Goal: Transaction & Acquisition: Download file/media

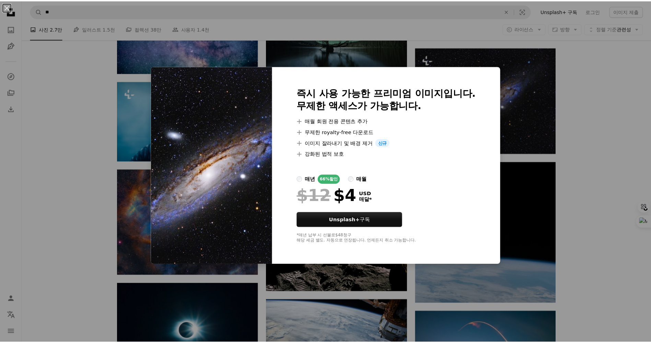
scroll to position [0, 185]
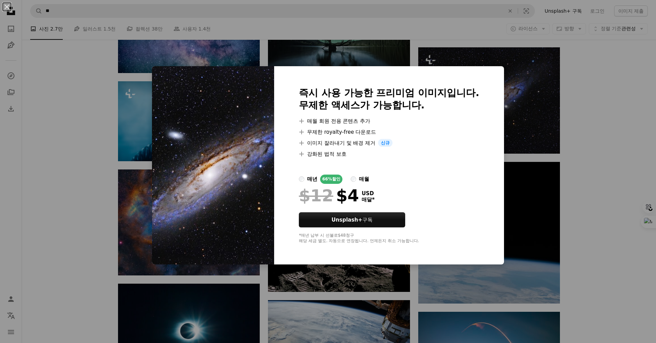
click at [573, 103] on div "An X shape 즉시 사용 가능한 프리미엄 이미지입니다. 무제한 액세스가 가능합니다. A plus sign 매월 회원 전용 콘텐츠 추가 A…" at bounding box center [328, 171] width 656 height 343
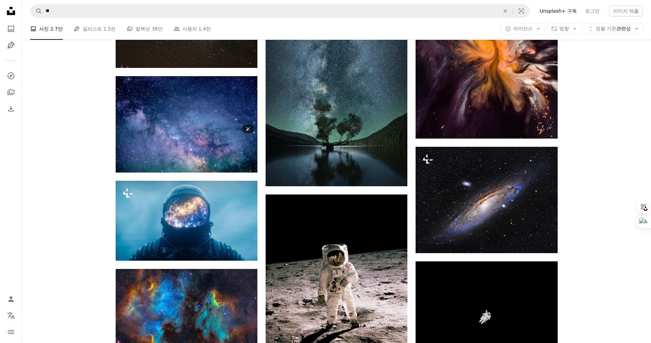
scroll to position [402, 0]
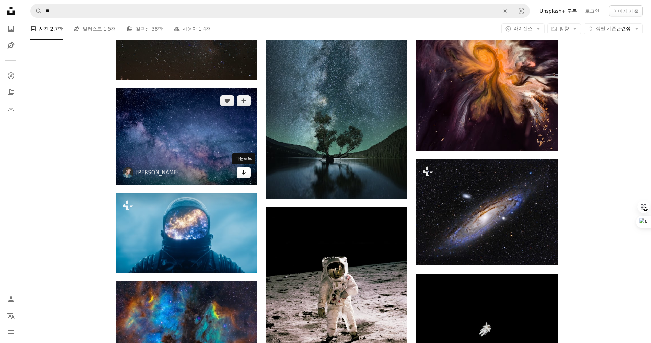
click at [248, 173] on link "Arrow pointing down" at bounding box center [244, 172] width 14 height 11
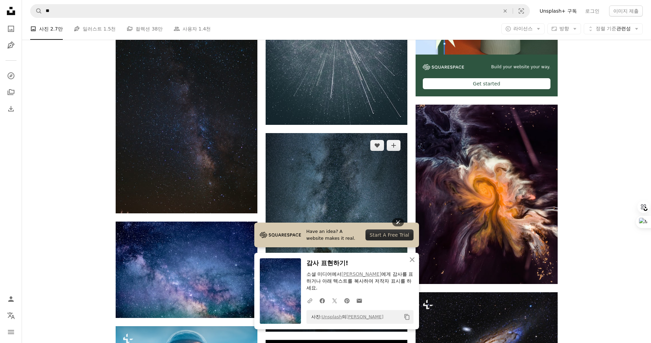
scroll to position [265, 0]
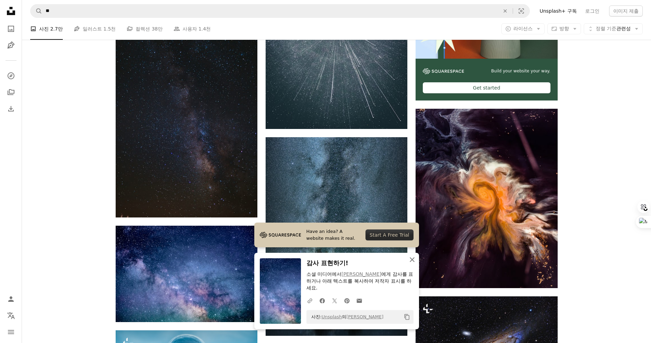
click at [413, 258] on icon "An X shape" at bounding box center [412, 260] width 8 height 8
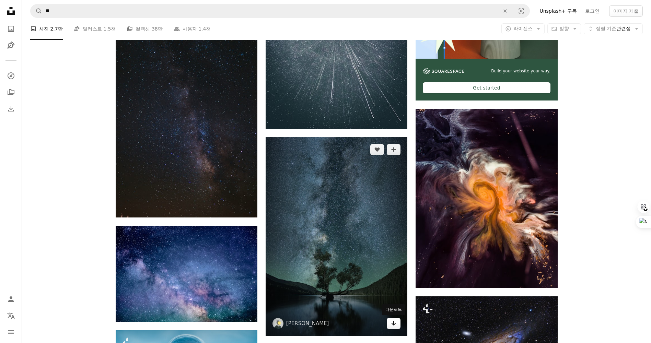
click at [390, 323] on link "Arrow pointing down" at bounding box center [394, 323] width 14 height 11
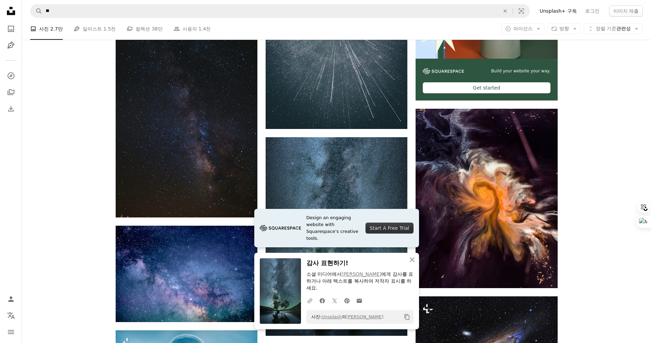
click at [414, 262] on icon "An X shape" at bounding box center [412, 260] width 8 height 8
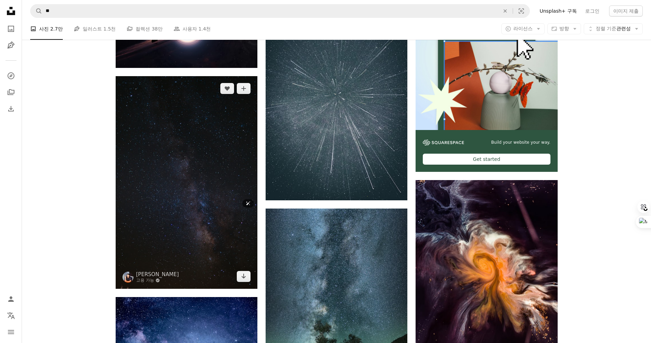
scroll to position [196, 0]
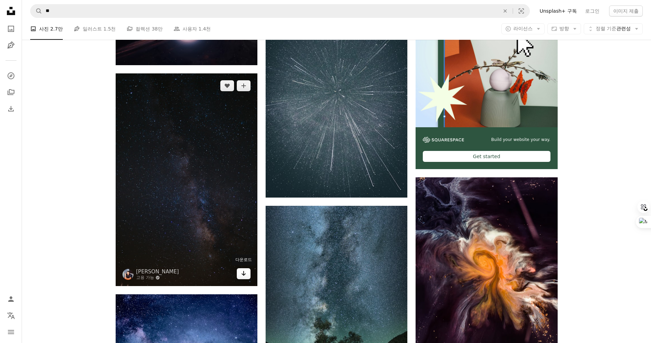
click at [243, 275] on icon "다운로드" at bounding box center [244, 273] width 4 height 5
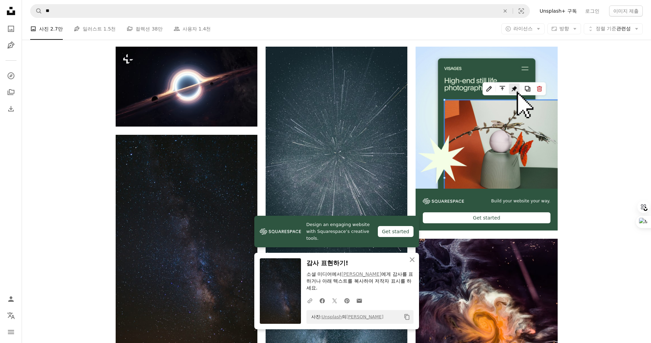
scroll to position [137, 0]
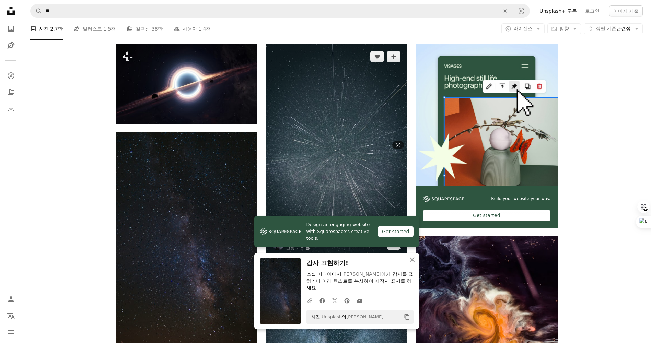
click at [389, 152] on img at bounding box center [337, 150] width 142 height 212
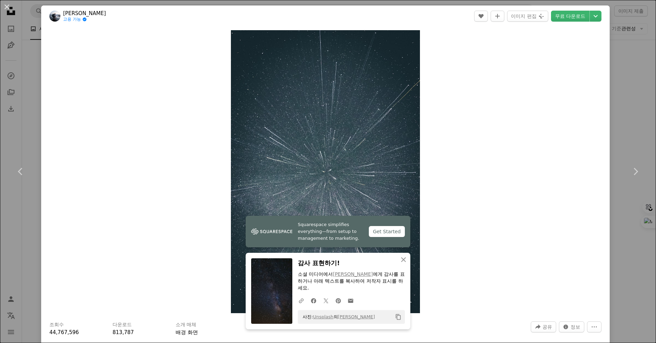
click at [490, 151] on div "Zoom in" at bounding box center [325, 172] width 569 height 290
drag, startPoint x: 401, startPoint y: 258, endPoint x: 398, endPoint y: 257, distance: 3.7
click at [401, 259] on icon "An X shape" at bounding box center [403, 260] width 8 height 8
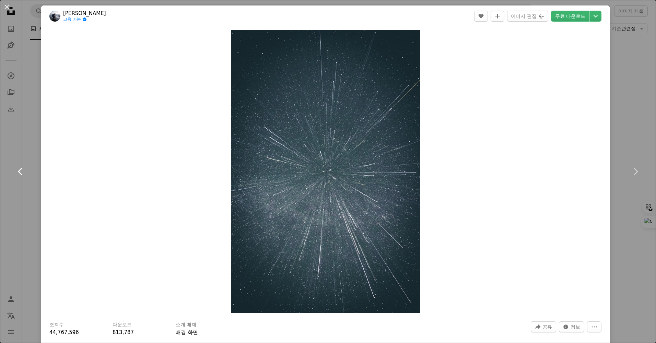
click at [22, 171] on icon "Chevron left" at bounding box center [20, 171] width 11 height 11
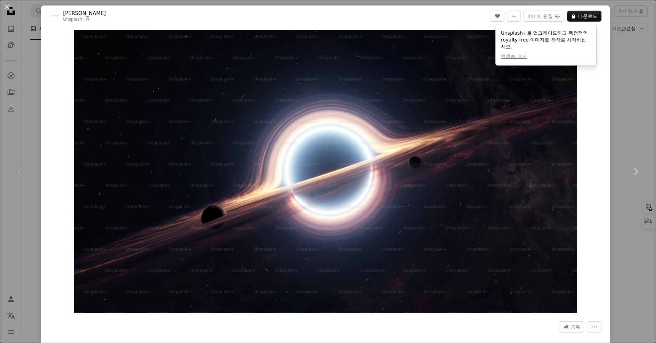
click at [633, 59] on div "An X shape Chevron left Chevron right Alexander Mils Unsplash+ 용 A heart A plus…" at bounding box center [328, 171] width 656 height 343
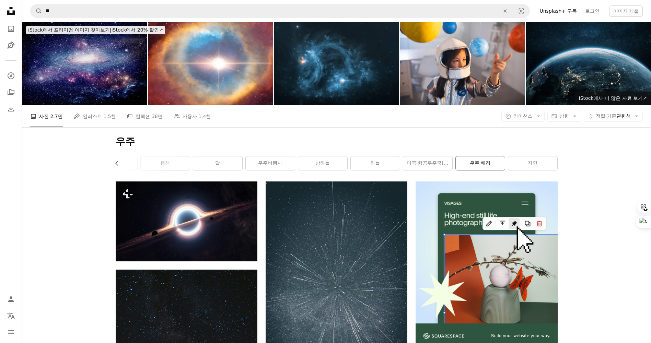
click at [478, 161] on link "우주 배경" at bounding box center [480, 163] width 49 height 14
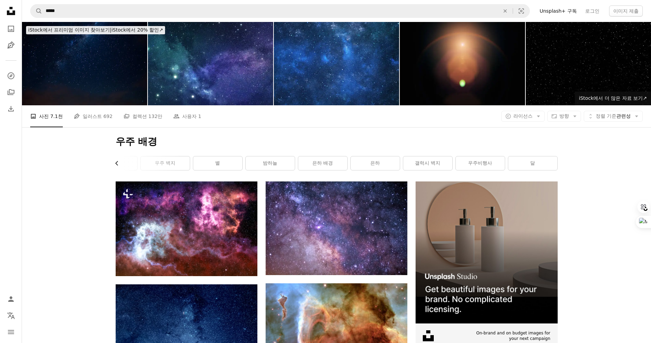
click at [116, 165] on icon "Chevron left" at bounding box center [117, 163] width 7 height 7
click at [372, 163] on link "밤하늘" at bounding box center [373, 163] width 49 height 14
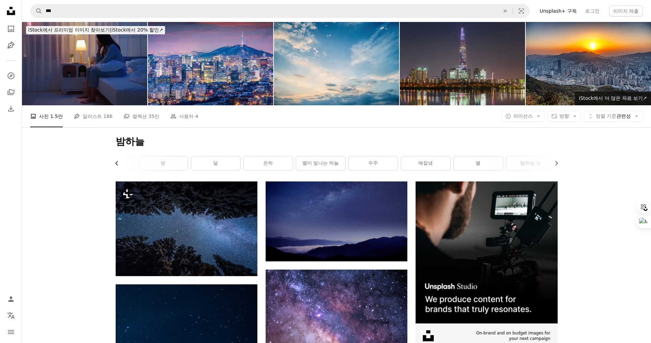
click at [119, 165] on icon "Chevron left" at bounding box center [117, 163] width 7 height 7
click at [558, 164] on icon "Chevron right" at bounding box center [556, 163] width 7 height 7
click at [481, 165] on link "밤하늘 바탕 화면" at bounding box center [480, 163] width 49 height 14
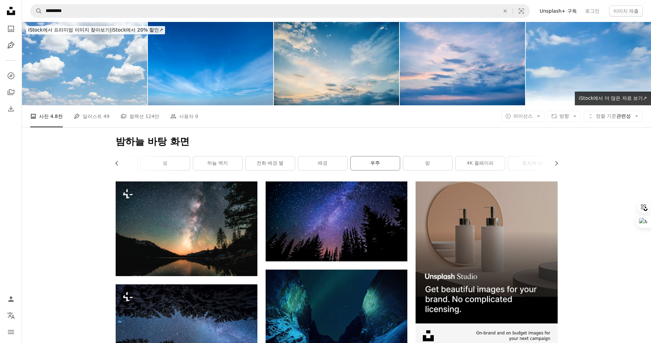
click at [373, 167] on link "우주" at bounding box center [375, 163] width 49 height 14
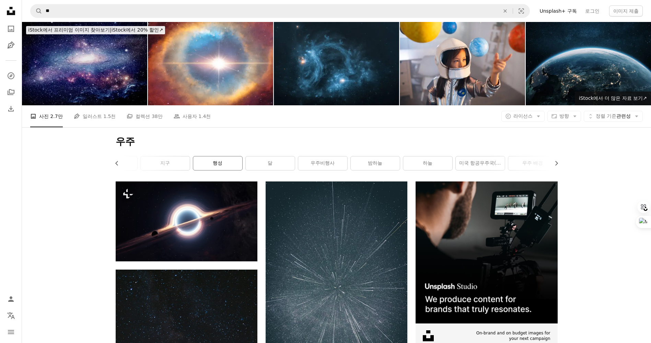
click at [209, 162] on link "행성" at bounding box center [217, 163] width 49 height 14
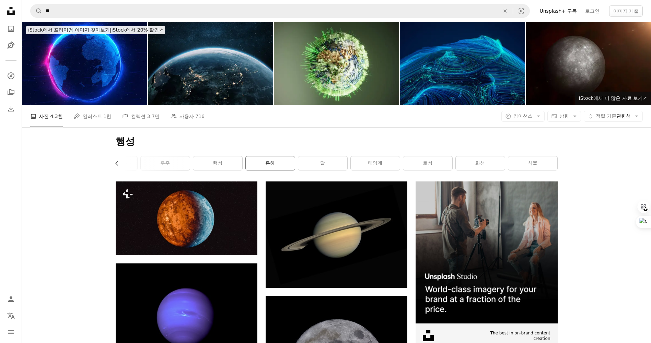
click at [262, 165] on link "은하" at bounding box center [270, 163] width 49 height 14
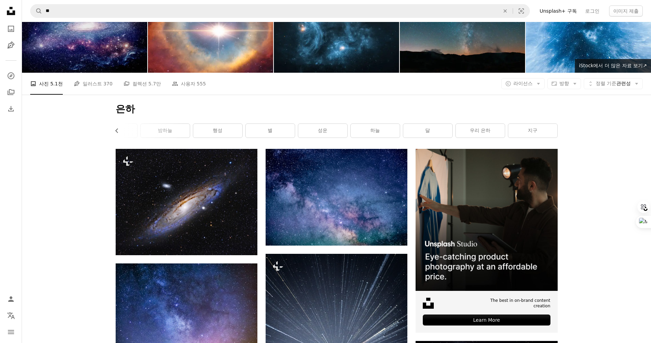
scroll to position [69, 0]
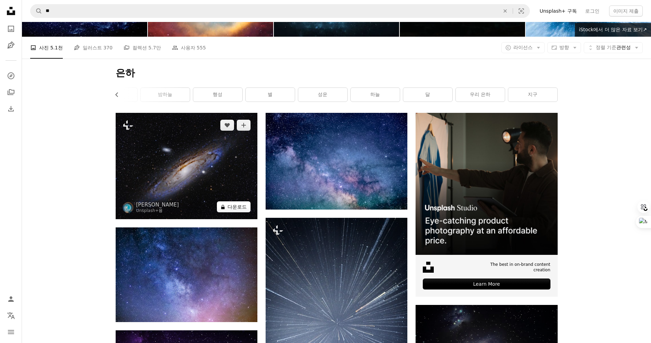
click at [232, 208] on button "A lock 다운로드" at bounding box center [234, 206] width 34 height 11
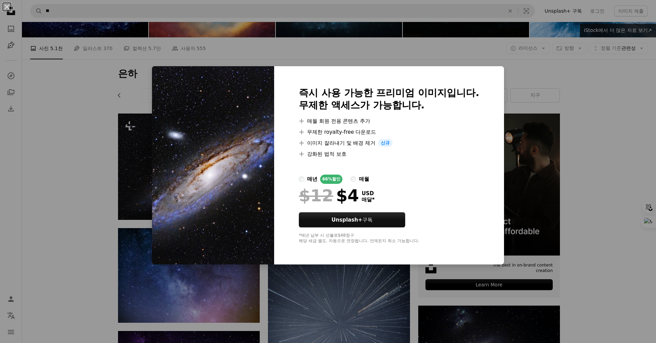
click at [535, 73] on div "An X shape 즉시 사용 가능한 프리미엄 이미지입니다. 무제한 액세스가 가능합니다. A plus sign 매월 회원 전용 콘텐츠 추가 A…" at bounding box center [328, 171] width 656 height 343
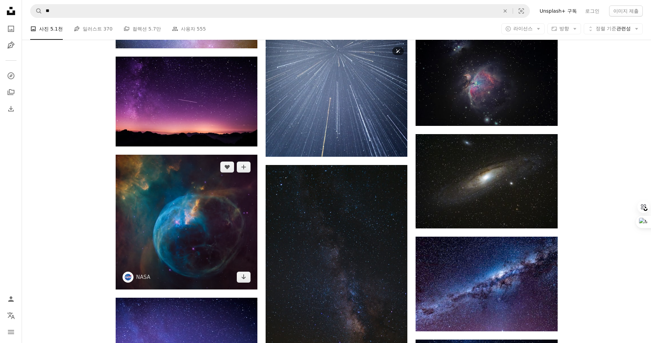
scroll to position [343, 0]
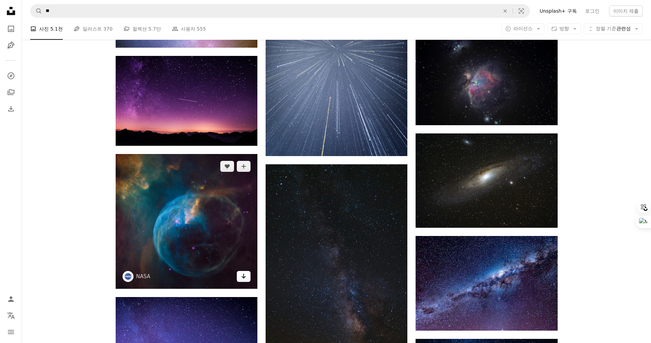
click at [242, 274] on icon "Arrow pointing down" at bounding box center [243, 276] width 5 height 8
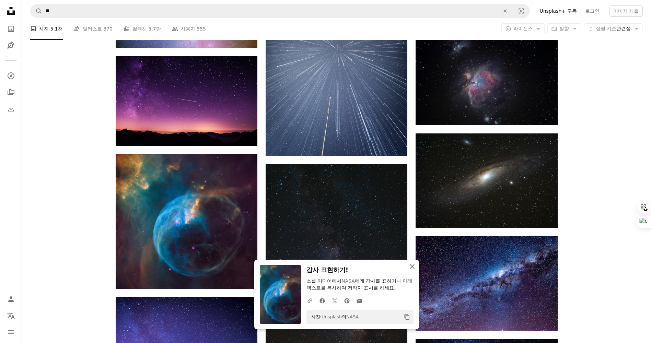
click at [408, 264] on icon "An X shape" at bounding box center [412, 266] width 8 height 8
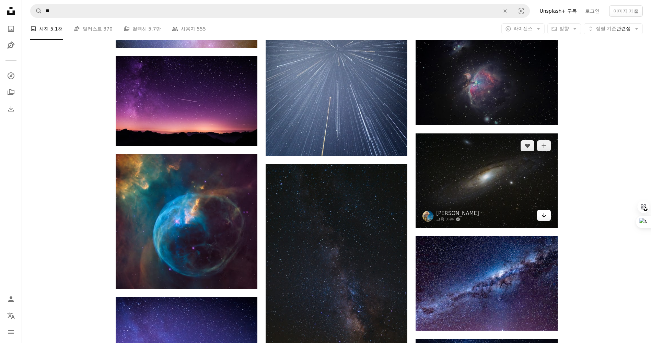
click at [545, 218] on icon "Arrow pointing down" at bounding box center [543, 215] width 5 height 8
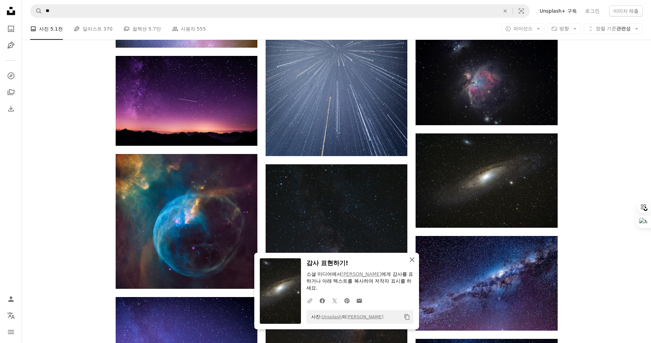
click at [413, 264] on icon "An X shape" at bounding box center [412, 260] width 8 height 8
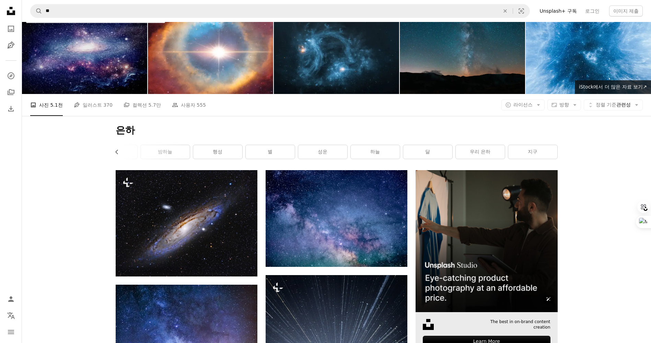
scroll to position [0, 0]
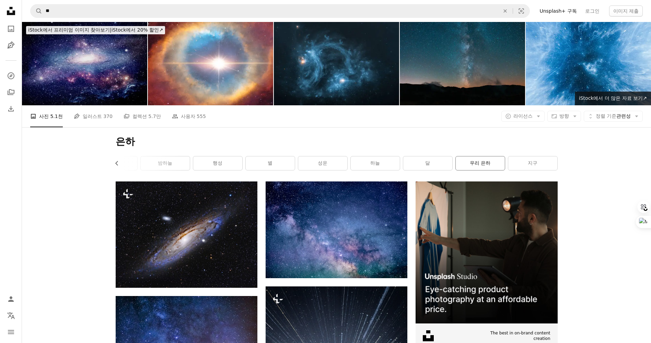
click at [474, 160] on link "우리 은하" at bounding box center [480, 163] width 49 height 14
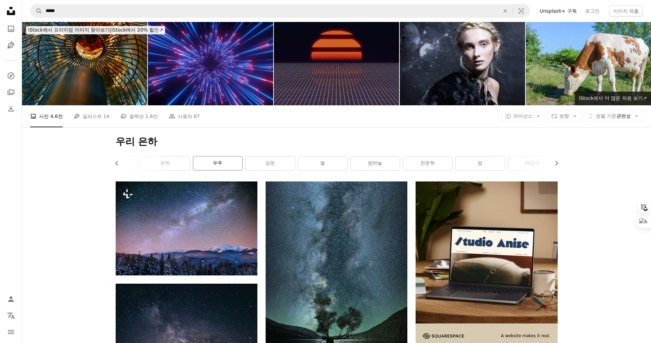
click at [223, 158] on link "우주" at bounding box center [217, 163] width 49 height 14
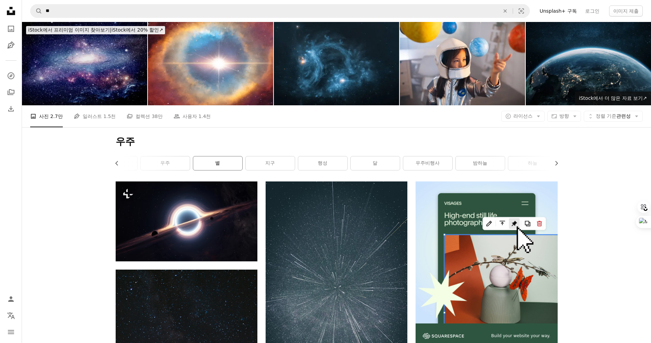
click at [227, 165] on link "별" at bounding box center [217, 163] width 49 height 14
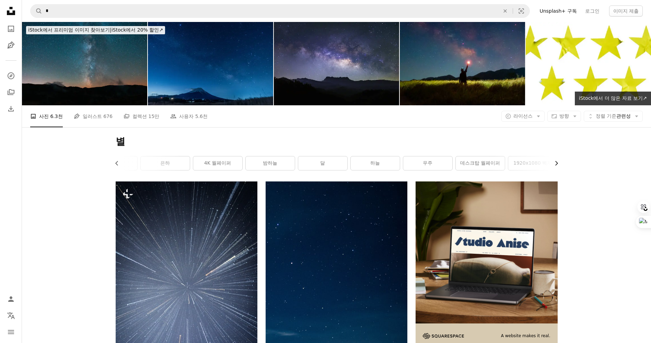
click at [559, 164] on icon "Chevron right" at bounding box center [556, 163] width 7 height 7
click at [425, 167] on link "1920x1080 벽지" at bounding box center [427, 163] width 49 height 14
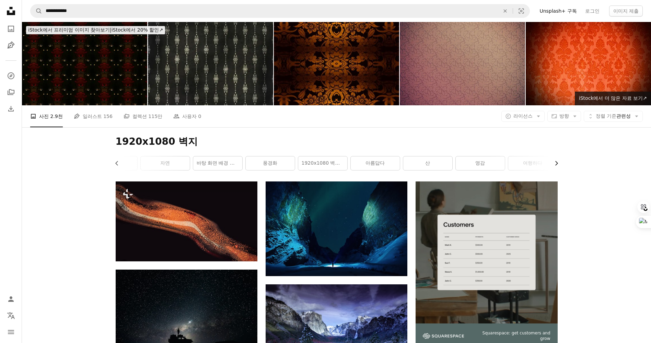
click at [557, 164] on icon "Chevron right" at bounding box center [556, 163] width 7 height 7
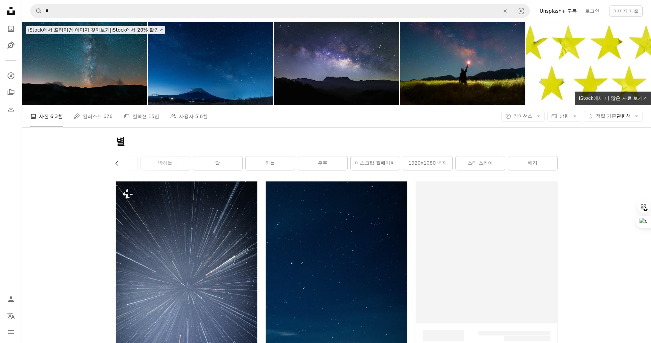
scroll to position [0, 133]
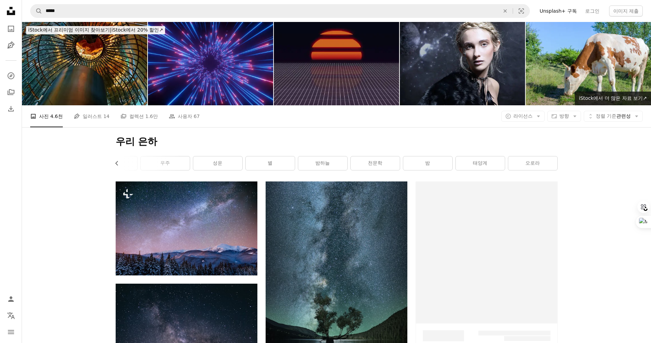
scroll to position [0, 80]
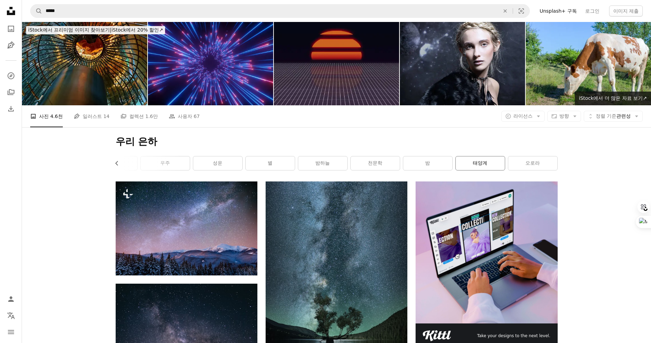
click at [485, 164] on link "태양계" at bounding box center [480, 163] width 49 height 14
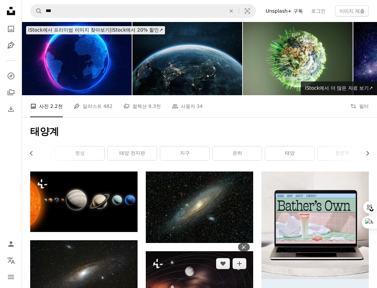
scroll to position [103, 0]
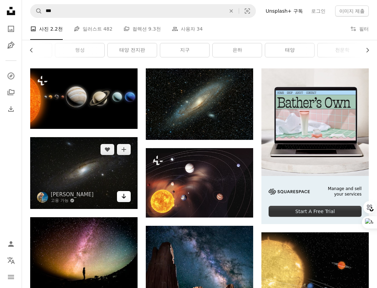
click at [121, 196] on icon "Arrow pointing down" at bounding box center [123, 196] width 5 height 8
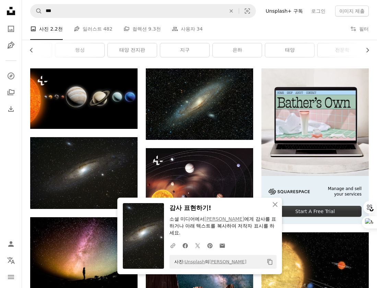
click at [349, 60] on div "태양계 Chevron left Chevron right 우주 행성 태양 전지판 지구 은하 태양 천문학 태양 에너지 태양의" at bounding box center [199, 41] width 355 height 54
click at [277, 208] on icon "An X shape" at bounding box center [275, 204] width 8 height 8
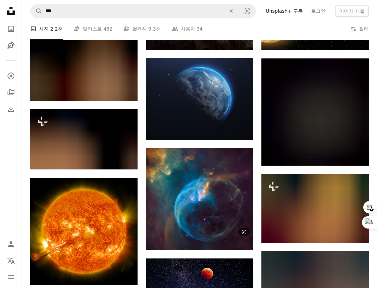
scroll to position [309, 0]
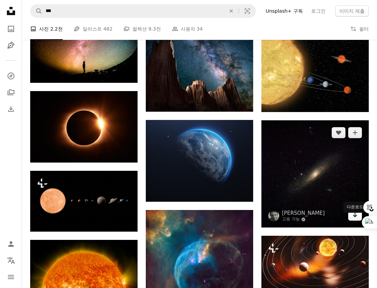
click at [355, 219] on icon "Arrow pointing down" at bounding box center [354, 214] width 5 height 8
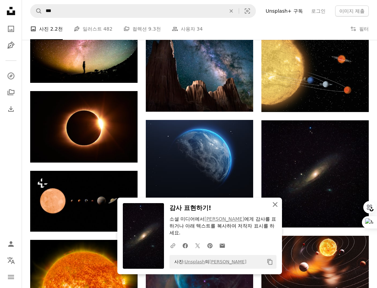
click at [273, 201] on icon "An X shape" at bounding box center [275, 204] width 8 height 8
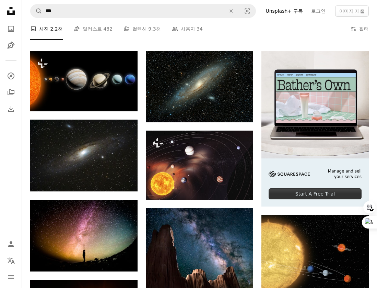
scroll to position [0, 0]
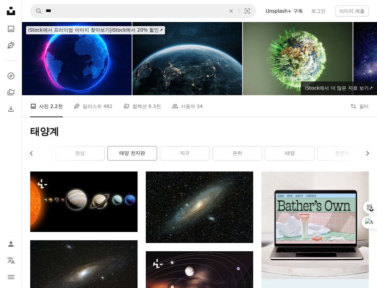
click at [148, 154] on link "태양 전지판" at bounding box center [132, 153] width 49 height 14
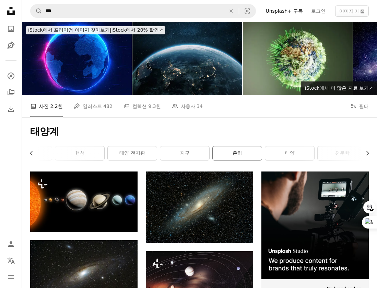
click at [235, 152] on link "은하" at bounding box center [237, 153] width 49 height 14
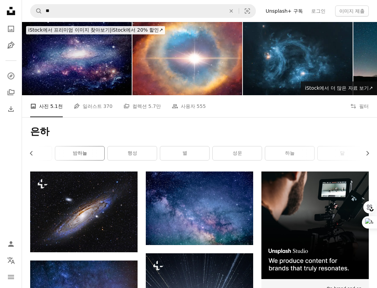
click at [92, 152] on link "밤하늘" at bounding box center [79, 153] width 49 height 14
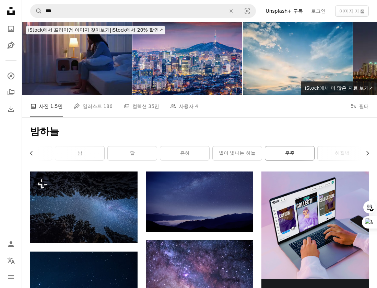
click at [282, 156] on link "우주" at bounding box center [289, 153] width 49 height 14
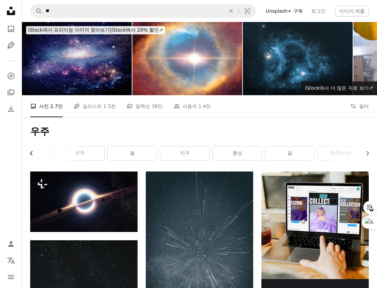
click at [30, 151] on icon "Chevron left" at bounding box center [31, 153] width 7 height 7
click at [79, 154] on link "은하" at bounding box center [55, 153] width 49 height 14
